Goal: Obtain resource: Download file/media

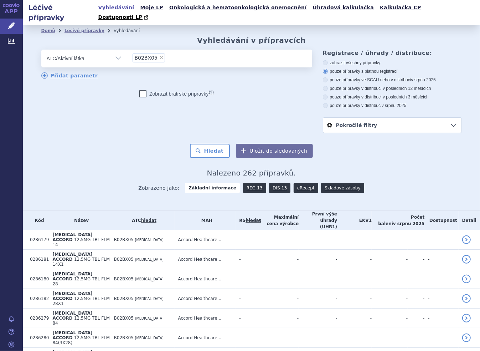
scroll to position [3338, 0]
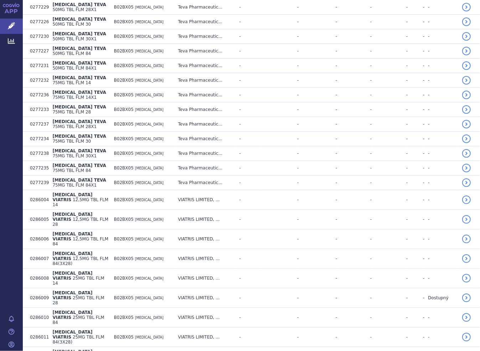
drag, startPoint x: 125, startPoint y: 106, endPoint x: 144, endPoint y: 109, distance: 18.8
copy span "B02BX05"
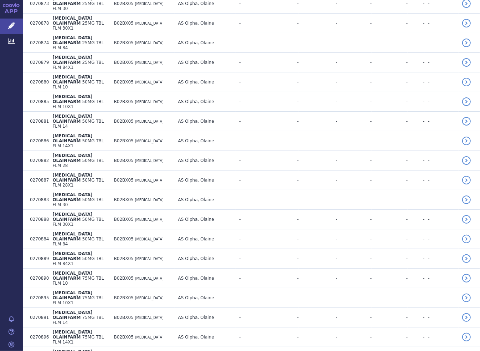
scroll to position [0, 0]
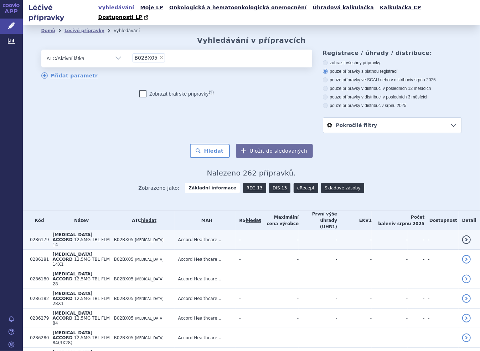
click at [70, 232] on span "[MEDICAL_DATA] ACCORD" at bounding box center [72, 237] width 40 height 10
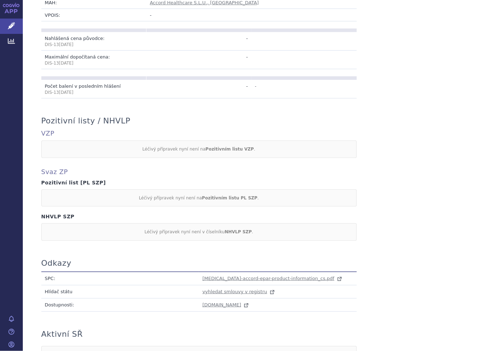
scroll to position [267, 0]
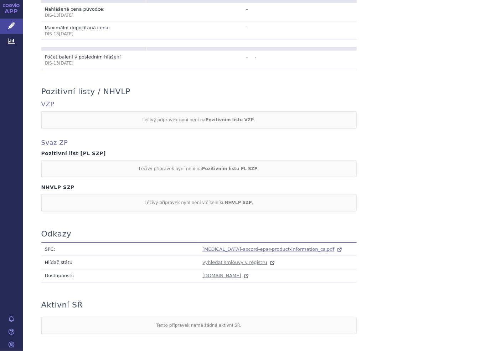
click at [218, 246] on span "eltrombopag-accord-epar-product-information_cs.pdf" at bounding box center [269, 248] width 132 height 5
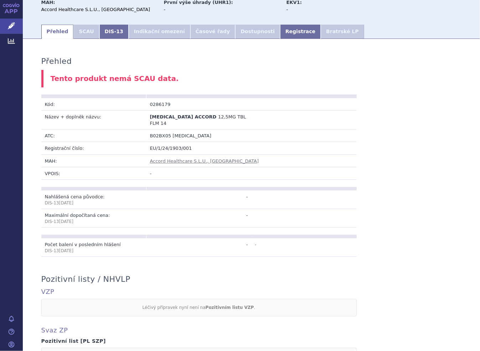
scroll to position [284, 0]
